Goal: Register for event/course

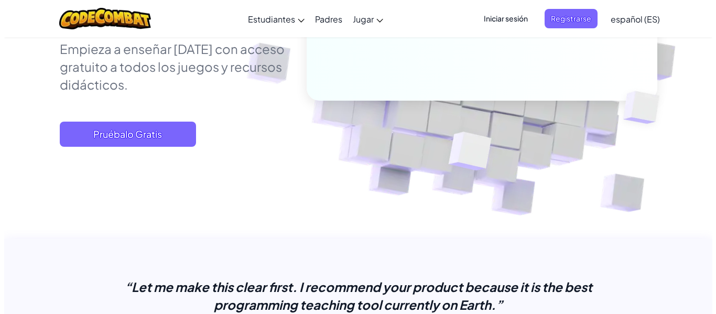
scroll to position [239, 0]
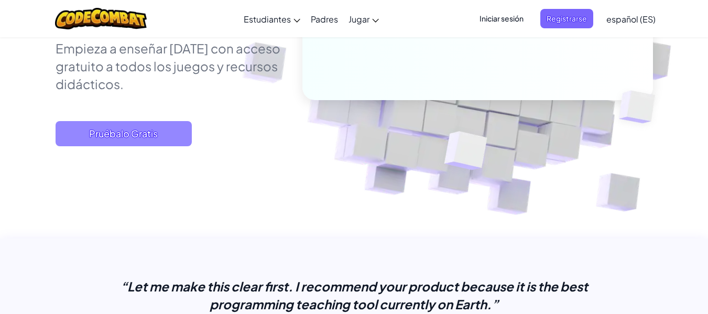
click at [169, 136] on span "Pruébalo Gratis" at bounding box center [124, 133] width 136 height 25
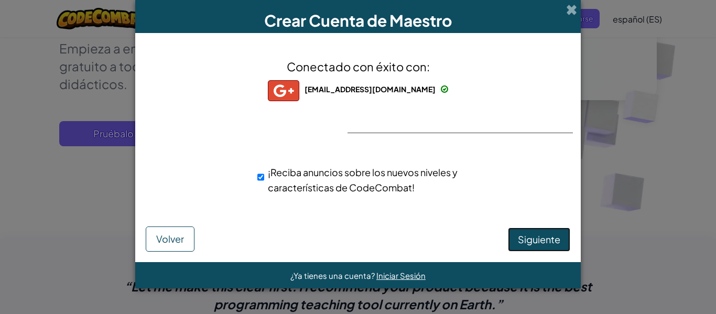
drag, startPoint x: 556, startPoint y: 230, endPoint x: 556, endPoint y: 239, distance: 8.4
click at [556, 230] on button "Siguiente" at bounding box center [539, 240] width 62 height 24
select select "Colombia"
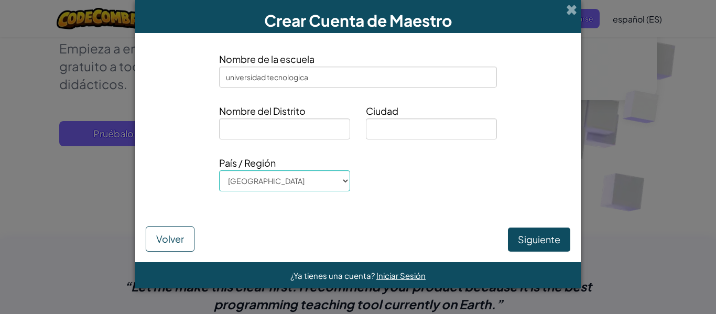
type input "universidad tecnologica"
click at [295, 133] on input at bounding box center [284, 129] width 131 height 21
type input "risaralda"
click at [408, 126] on input at bounding box center [431, 129] width 131 height 21
type input "pereira"
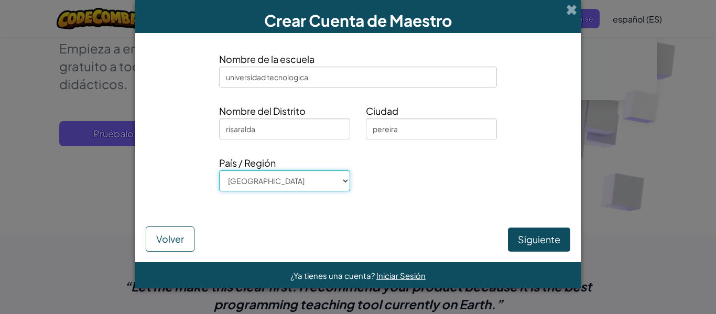
click at [340, 184] on select "Afghanistan Åland Islands Albania Algeria American Samoa Andorra Angola Anguill…" at bounding box center [284, 180] width 131 height 21
click at [338, 239] on div "Siguiente Volver" at bounding box center [358, 229] width 425 height 45
click at [545, 238] on button "Siguiente" at bounding box center [539, 240] width 62 height 24
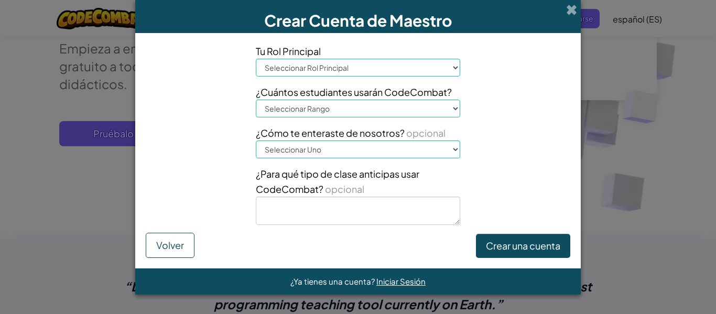
click at [456, 68] on select "Seleccionar Rol Principal Principal Padre Coordinador de Tecnología Profesor Es…" at bounding box center [358, 68] width 204 height 18
select select "Teacher"
click at [256, 59] on select "Seleccionar Rol Principal Principal Padre Coordinador de Tecnología Profesor Es…" at bounding box center [358, 68] width 204 height 18
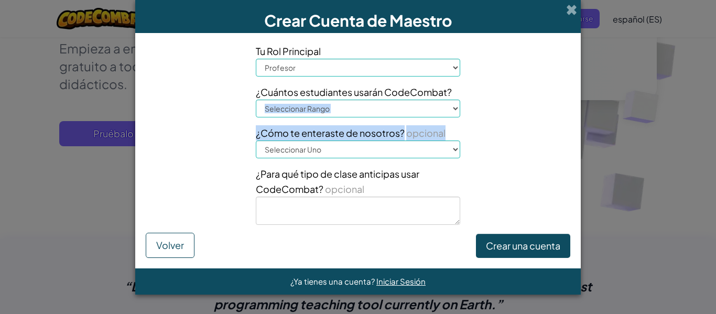
drag, startPoint x: 459, startPoint y: 119, endPoint x: 454, endPoint y: 109, distance: 10.8
click at [454, 109] on div "Tu Rol Principal Seleccionar Rol Principal Principal Padre Coordinador de Tecno…" at bounding box center [358, 138] width 220 height 189
click at [454, 109] on select "Seleccionar Rango 1-10 11-50 51-100 101-200 201-500 501-1000 1000+" at bounding box center [358, 109] width 204 height 18
select select "11-50"
click at [256, 100] on select "Seleccionar Rango 1-10 11-50 51-100 101-200 201-500 501-1000 1000+" at bounding box center [358, 109] width 204 height 18
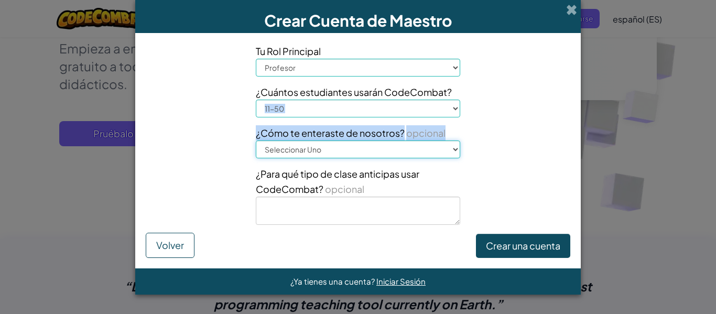
click at [456, 151] on select "Seleccionar Uno Conferencia (por ejemplo, ISTE) Code.org/Hora del Código Un pro…" at bounding box center [358, 150] width 204 height 18
select select "A teacher"
click at [256, 141] on select "Seleccionar Uno Conferencia (por ejemplo, ISTE) Code.org/Hora del Código Un pro…" at bounding box center [358, 150] width 204 height 18
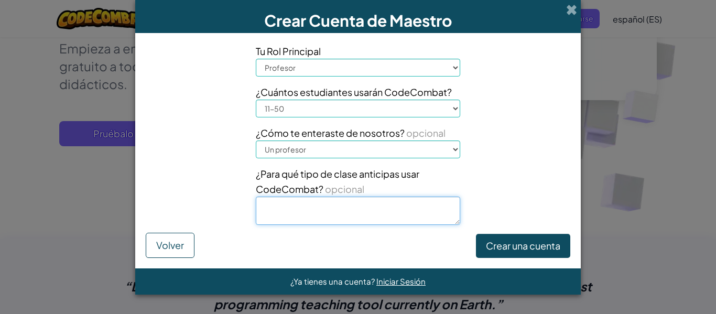
click at [437, 210] on textarea at bounding box center [358, 211] width 204 height 28
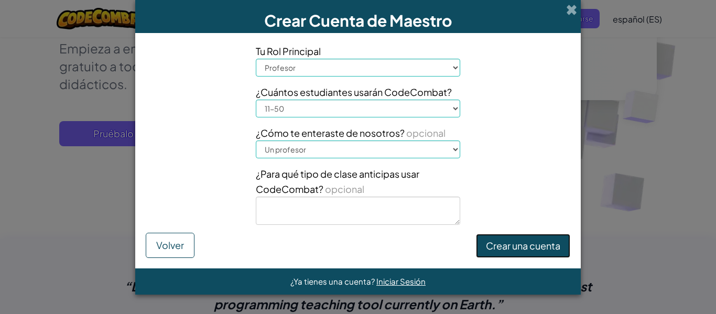
click at [523, 240] on button "Crear una cuenta" at bounding box center [523, 246] width 94 height 24
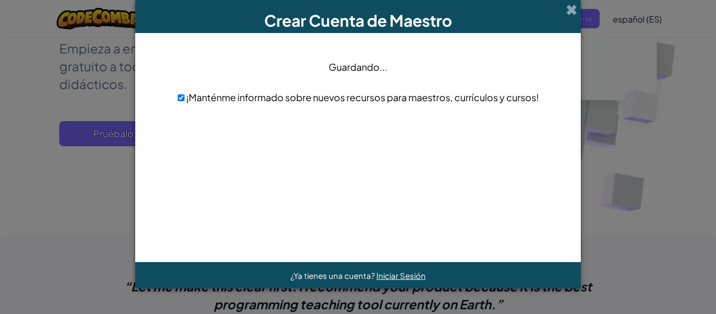
scroll to position [0, 0]
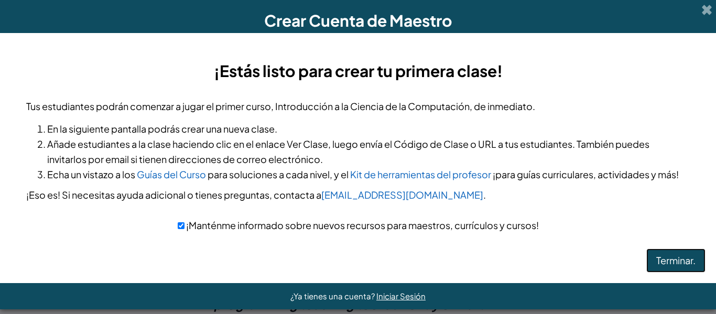
click at [655, 273] on button "Terminar." at bounding box center [676, 261] width 59 height 24
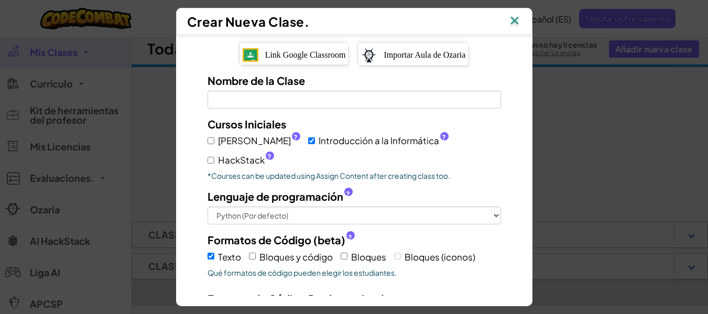
scroll to position [4, 0]
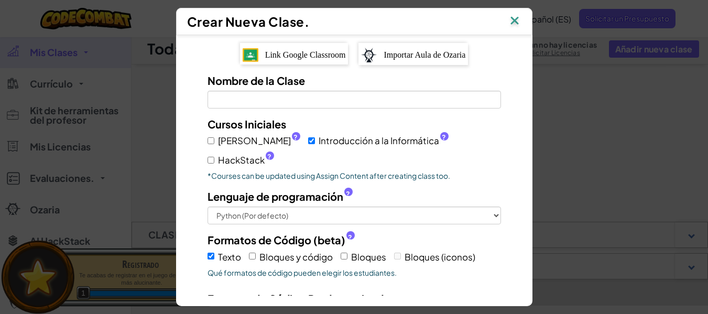
click at [518, 18] on img at bounding box center [515, 22] width 14 height 16
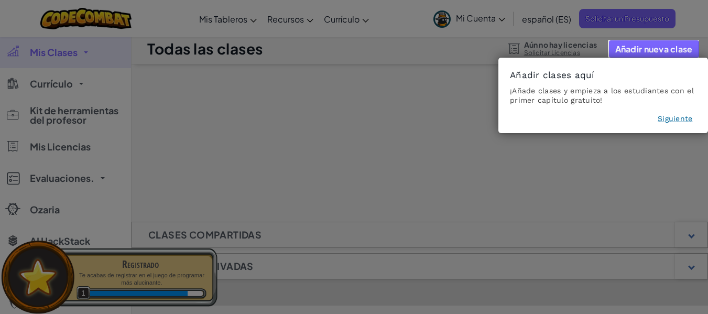
click at [674, 126] on footer "Siguiente" at bounding box center [603, 120] width 187 height 15
click at [677, 120] on button "Siguiente" at bounding box center [675, 118] width 35 height 10
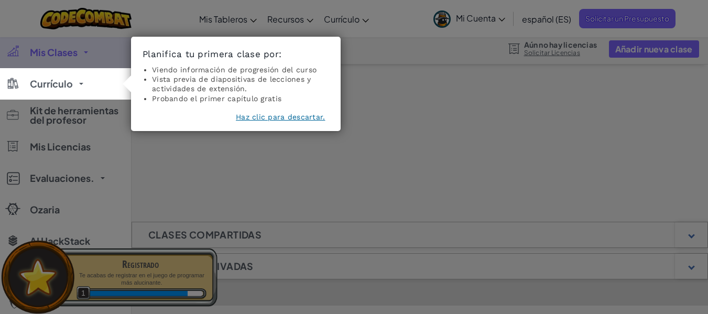
click at [573, 131] on icon at bounding box center [358, 157] width 716 height 314
click at [308, 116] on button "Haz clic para descartar." at bounding box center [280, 117] width 89 height 10
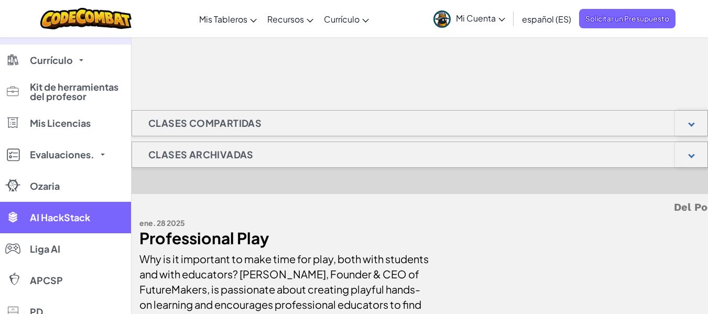
scroll to position [0, 0]
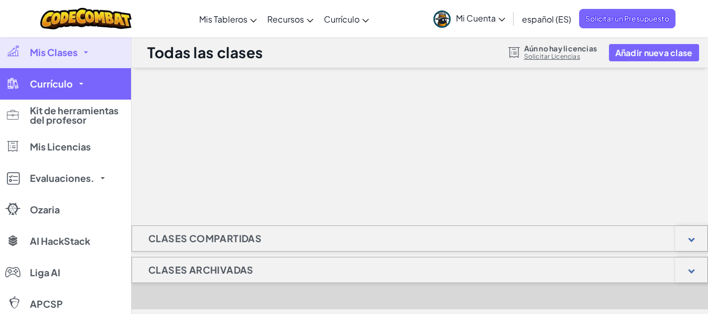
click at [81, 87] on link "Currículo" at bounding box center [65, 83] width 131 height 31
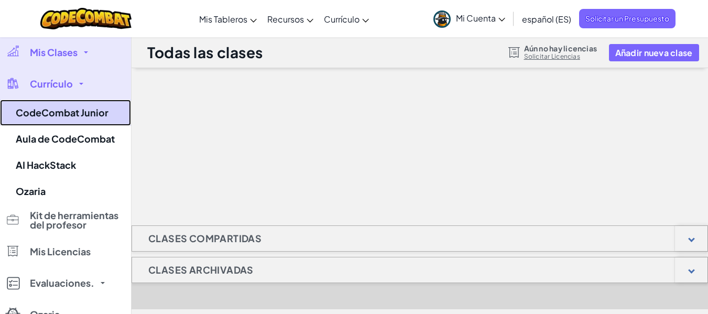
click at [85, 112] on link "CodeCombat Junior" at bounding box center [65, 113] width 131 height 26
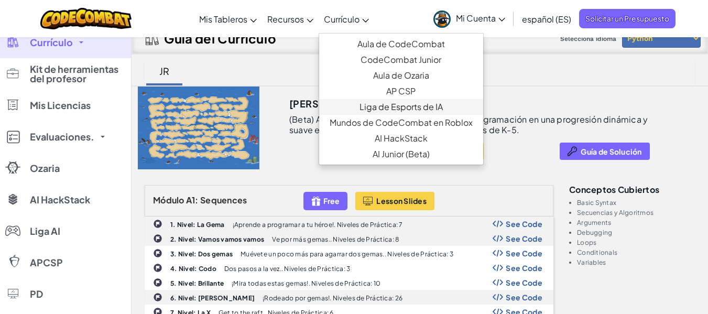
scroll to position [47, 0]
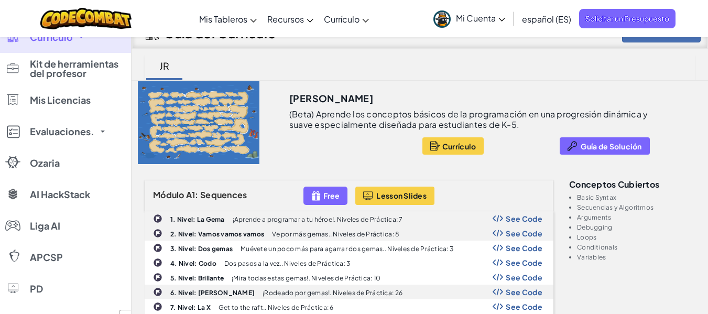
click at [533, 90] on div "[PERSON_NAME]" at bounding box center [494, 95] width 411 height 28
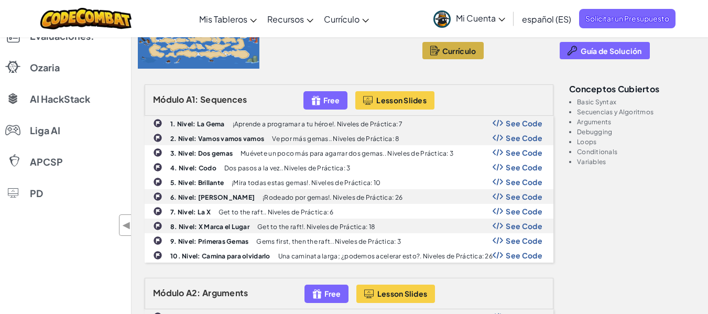
scroll to position [143, 0]
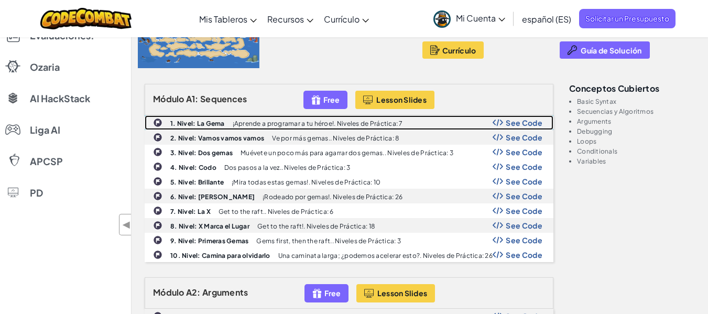
click at [459, 121] on div "1. Nivel: La Gema ¡Aprende a programar a tu héroe!. Niveles de Práctica: 7 See …" at bounding box center [349, 123] width 408 height 14
